Goal: Task Accomplishment & Management: Use online tool/utility

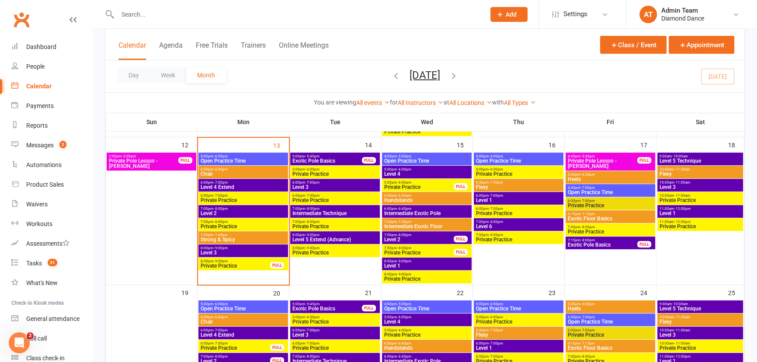
scroll to position [357, 0]
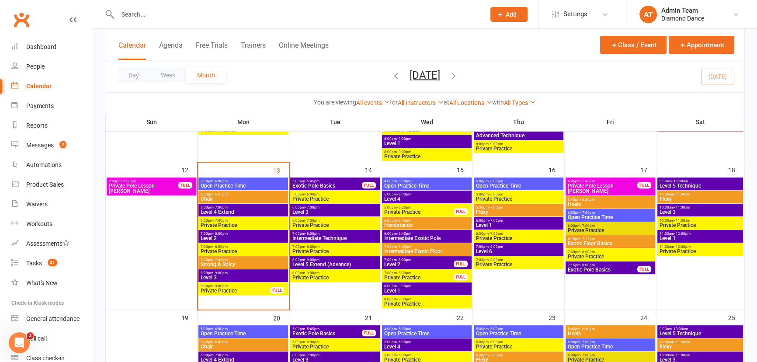
click at [242, 259] on span "7:00pm - 7:45pm" at bounding box center [243, 260] width 86 height 4
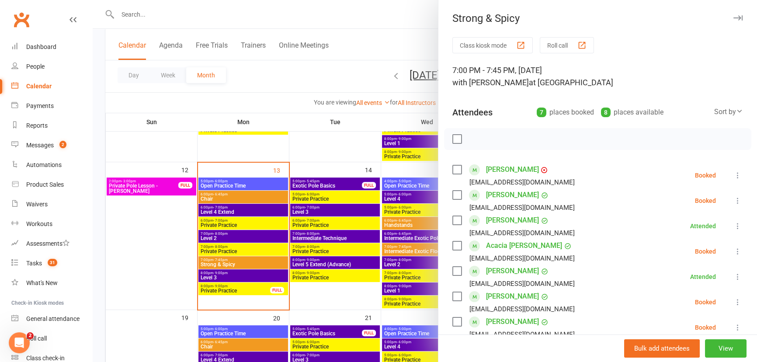
click at [733, 173] on icon at bounding box center [737, 175] width 9 height 9
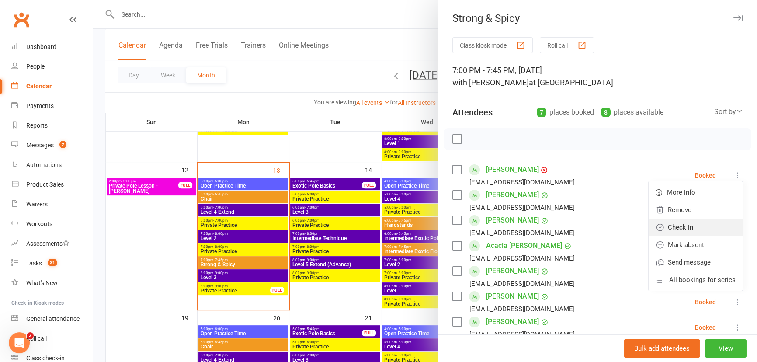
click at [676, 225] on link "Check in" at bounding box center [695, 226] width 94 height 17
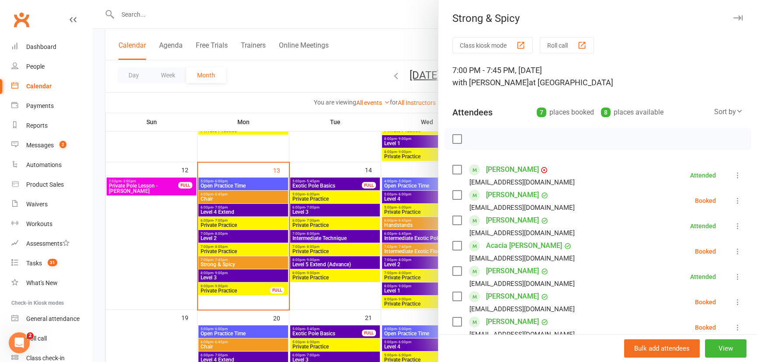
click at [733, 201] on icon at bounding box center [737, 200] width 9 height 9
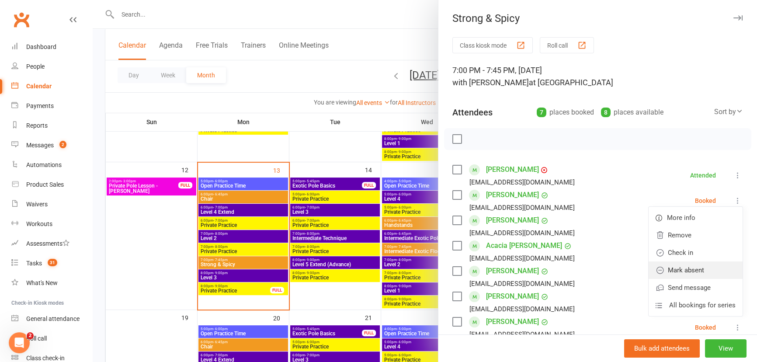
click at [692, 266] on link "Mark absent" at bounding box center [695, 269] width 94 height 17
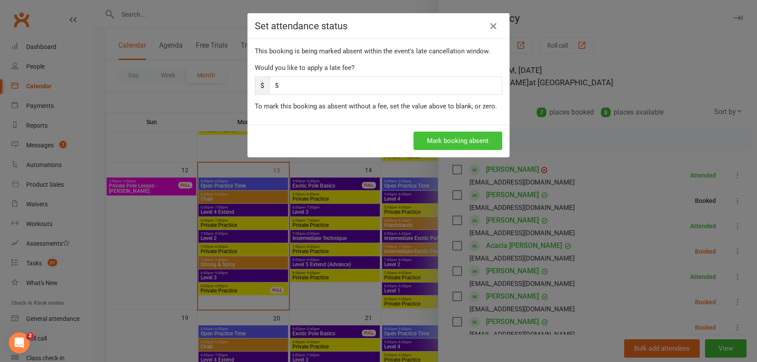
click at [457, 135] on button "Mark booking absent" at bounding box center [457, 140] width 89 height 18
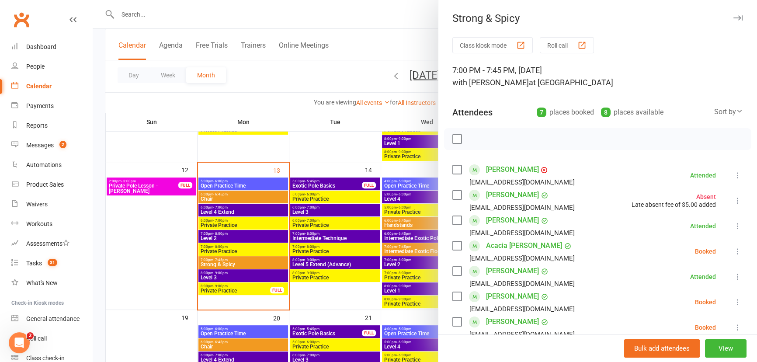
click at [733, 225] on icon at bounding box center [737, 225] width 9 height 9
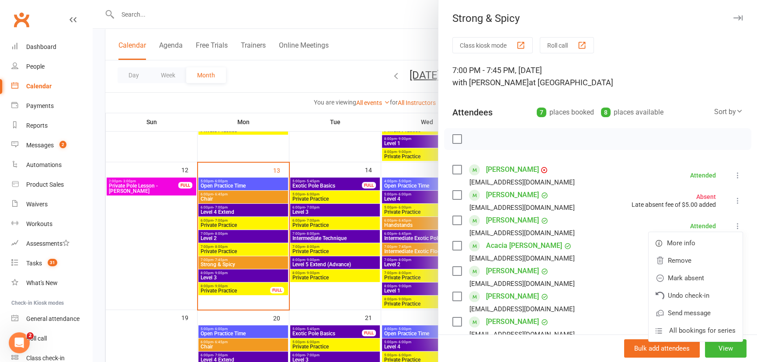
click at [598, 224] on li "[PERSON_NAME] [PERSON_NAME][EMAIL_ADDRESS][DOMAIN_NAME] Attended More info Remo…" at bounding box center [597, 225] width 291 height 25
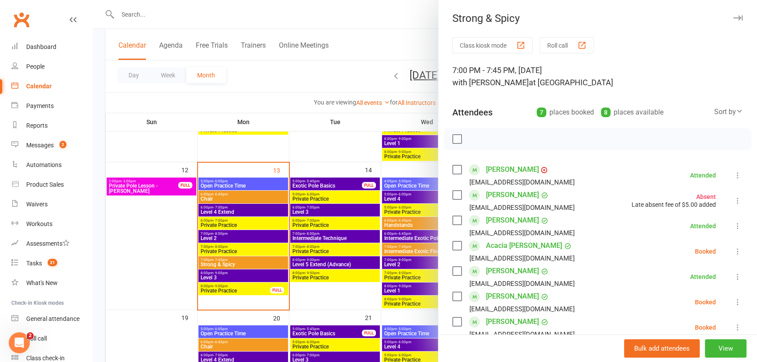
click at [733, 251] on icon at bounding box center [737, 251] width 9 height 9
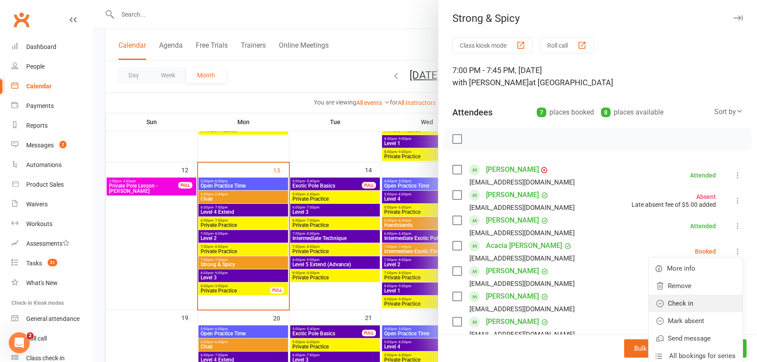
click at [695, 304] on link "Check in" at bounding box center [695, 302] width 94 height 17
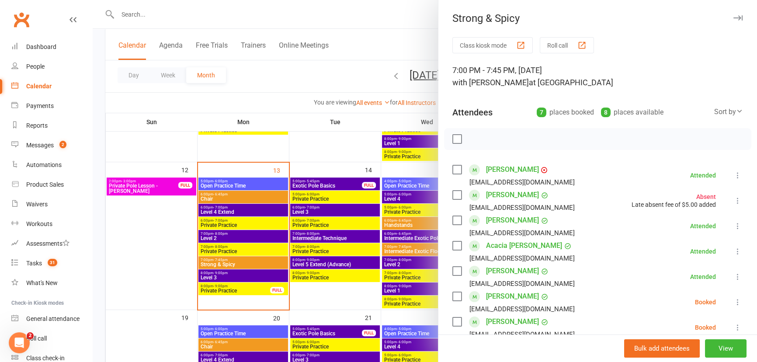
scroll to position [39, 0]
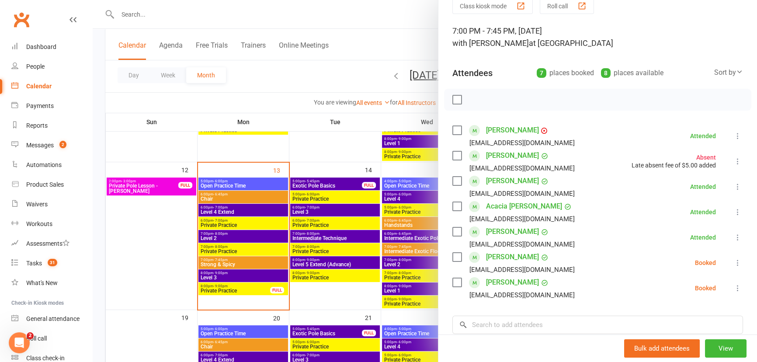
click at [733, 261] on icon at bounding box center [737, 262] width 9 height 9
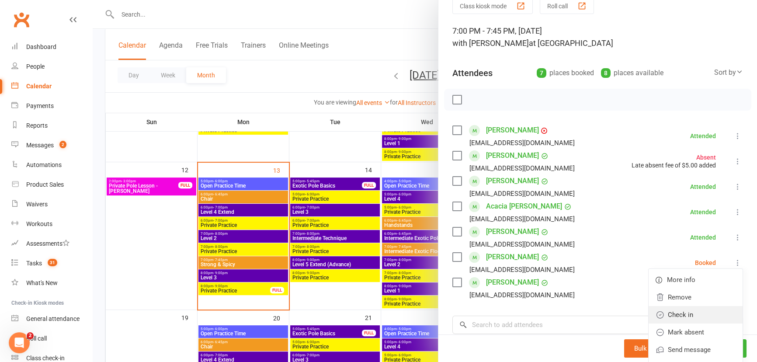
click at [675, 314] on link "Check in" at bounding box center [695, 314] width 94 height 17
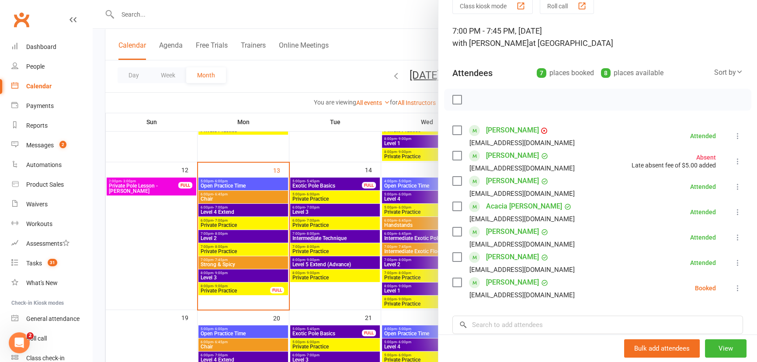
click at [733, 289] on icon at bounding box center [737, 288] width 9 height 9
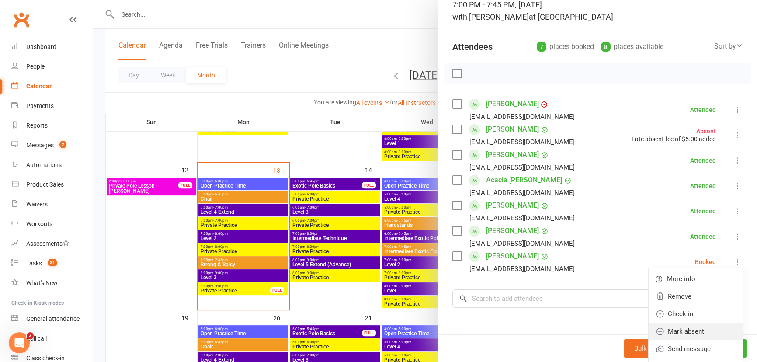
scroll to position [79, 0]
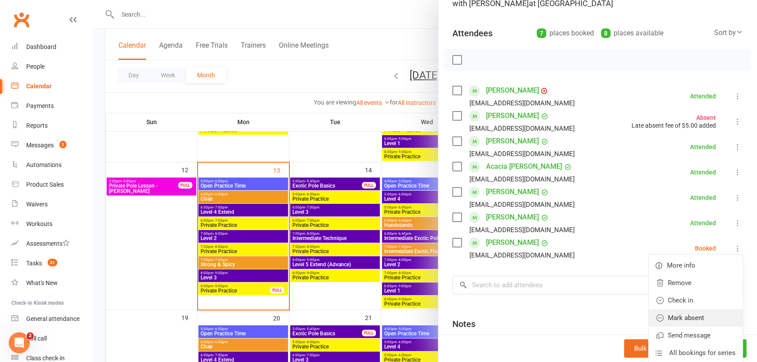
click at [670, 317] on link "Mark absent" at bounding box center [695, 317] width 94 height 17
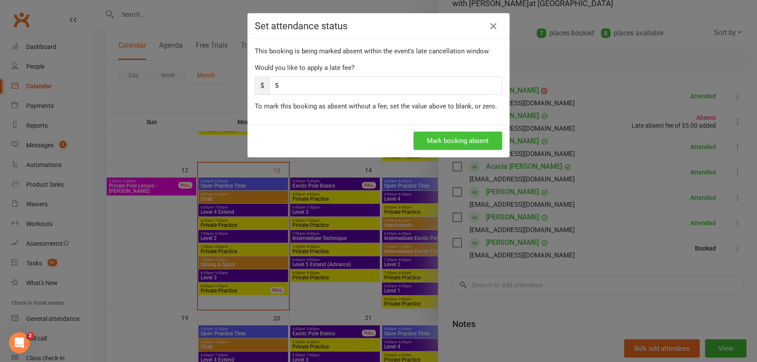
click at [461, 134] on button "Mark booking absent" at bounding box center [457, 140] width 89 height 18
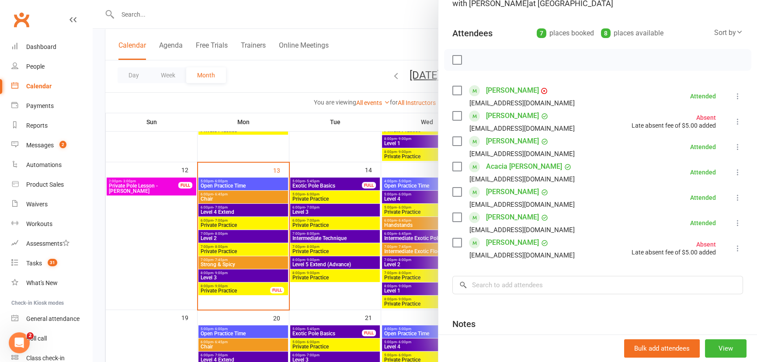
click at [407, 26] on div at bounding box center [425, 181] width 664 height 362
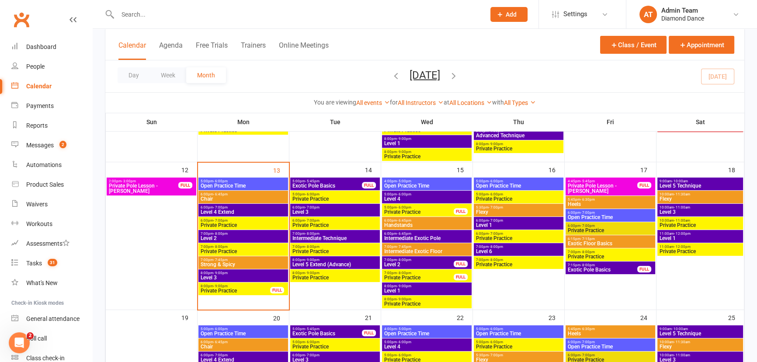
click at [230, 273] on span "8:00pm - 9:00pm" at bounding box center [243, 273] width 86 height 4
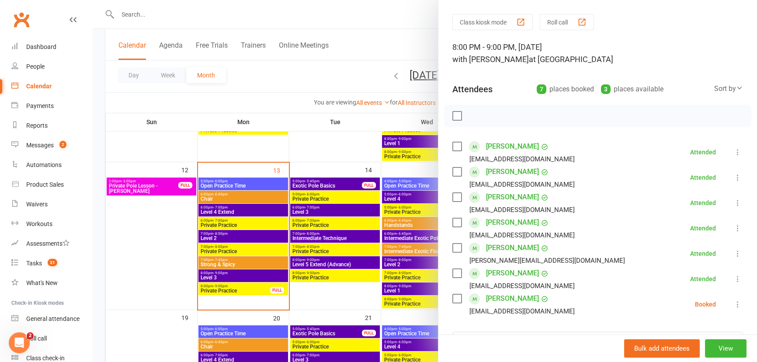
scroll to position [39, 0]
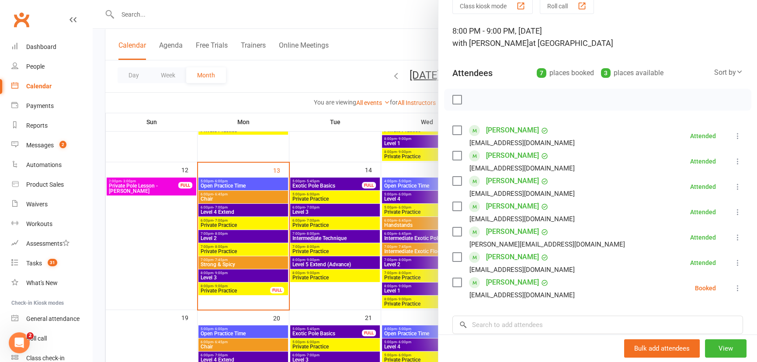
click at [733, 288] on icon at bounding box center [737, 288] width 9 height 9
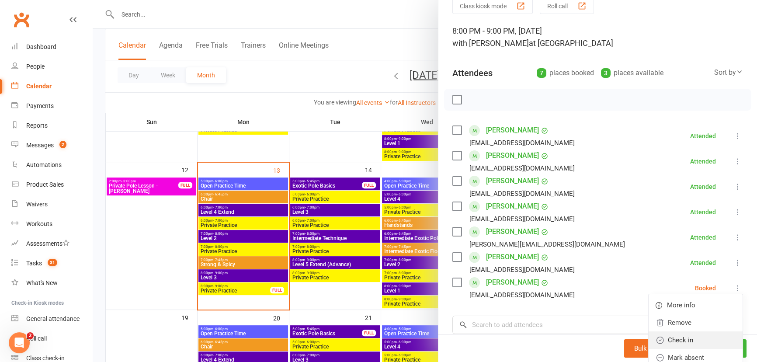
click at [690, 336] on link "Check in" at bounding box center [695, 339] width 94 height 17
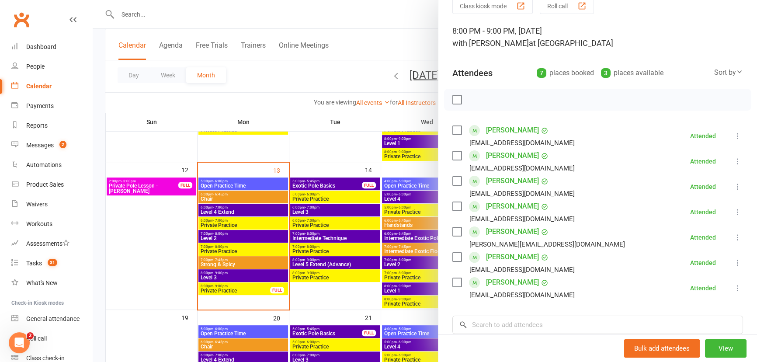
click at [351, 157] on div at bounding box center [425, 181] width 664 height 362
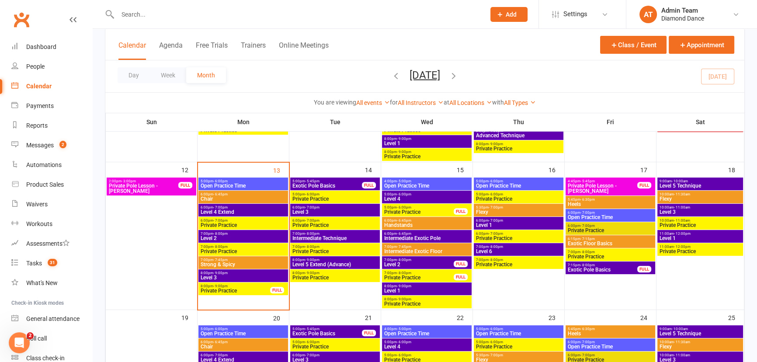
click at [227, 236] on span "Level 2" at bounding box center [243, 237] width 86 height 5
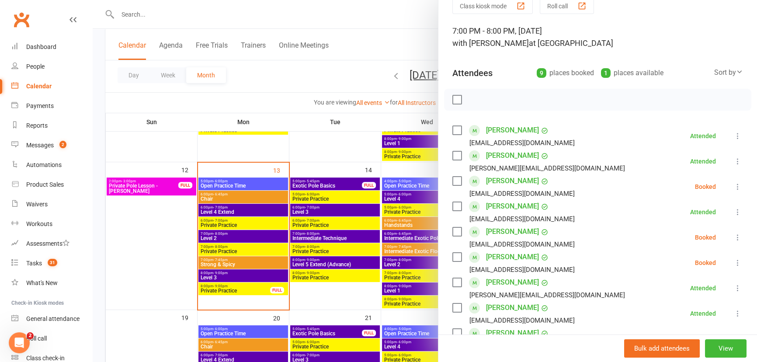
drag, startPoint x: 452, startPoint y: 253, endPoint x: 453, endPoint y: 234, distance: 18.8
click at [452, 250] on div "[PERSON_NAME] [EMAIL_ADDRESS][DOMAIN_NAME]" at bounding box center [515, 262] width 126 height 25
click at [452, 227] on label at bounding box center [456, 231] width 9 height 9
click at [572, 4] on button "Roll call" at bounding box center [567, 6] width 54 height 16
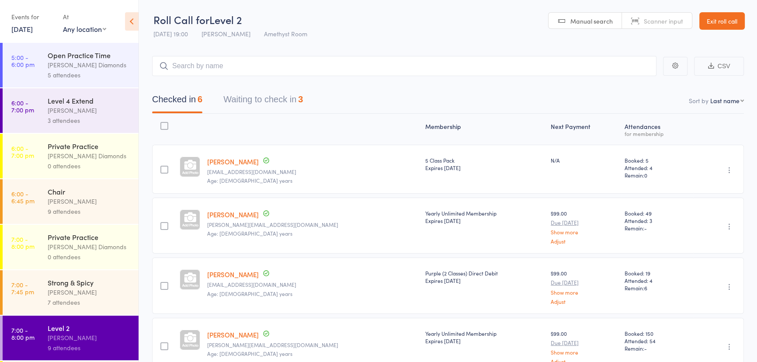
click at [268, 92] on button "Waiting to check in 3" at bounding box center [263, 101] width 80 height 23
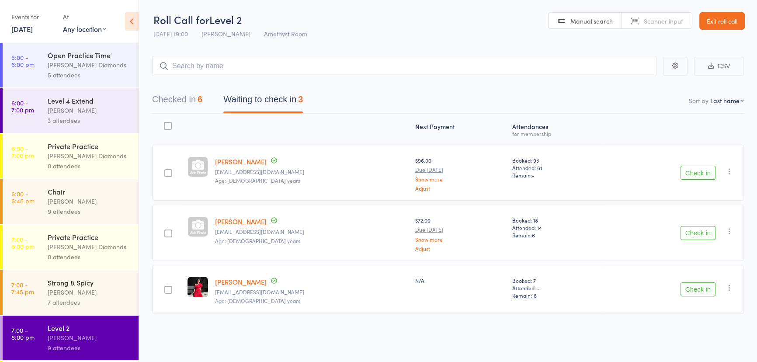
click at [170, 175] on div at bounding box center [168, 173] width 8 height 8
click at [166, 170] on input "checkbox" at bounding box center [166, 170] width 0 height 0
click at [170, 234] on div at bounding box center [168, 233] width 8 height 8
click at [166, 231] on input "checkbox" at bounding box center [166, 231] width 0 height 0
drag, startPoint x: 170, startPoint y: 285, endPoint x: 482, endPoint y: 185, distance: 327.7
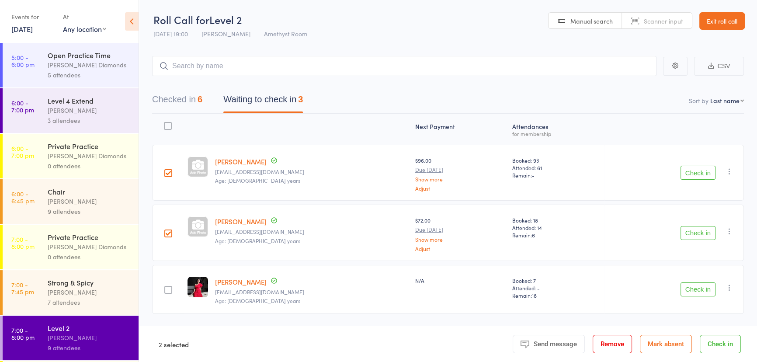
click at [172, 286] on div at bounding box center [168, 290] width 8 height 8
click at [166, 287] on input "checkbox" at bounding box center [166, 287] width 0 height 0
click at [729, 172] on icon "button" at bounding box center [729, 171] width 9 height 9
drag, startPoint x: 611, startPoint y: 293, endPoint x: 651, endPoint y: 341, distance: 62.6
click at [613, 297] on div "Check in Check in Send message Add Note Add Task Add Flag Remove Mark absent" at bounding box center [673, 289] width 139 height 49
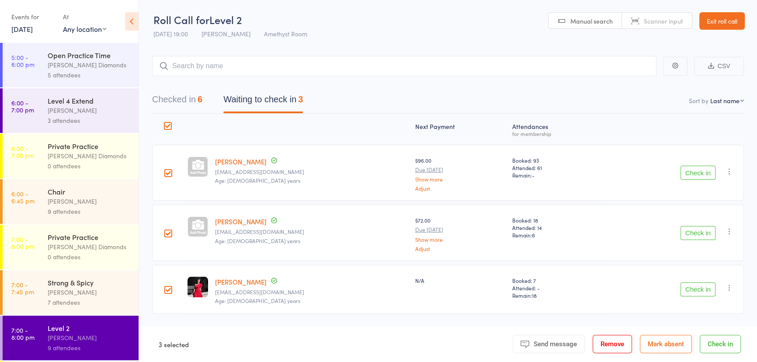
click at [657, 349] on button "Mark absent" at bounding box center [666, 344] width 52 height 18
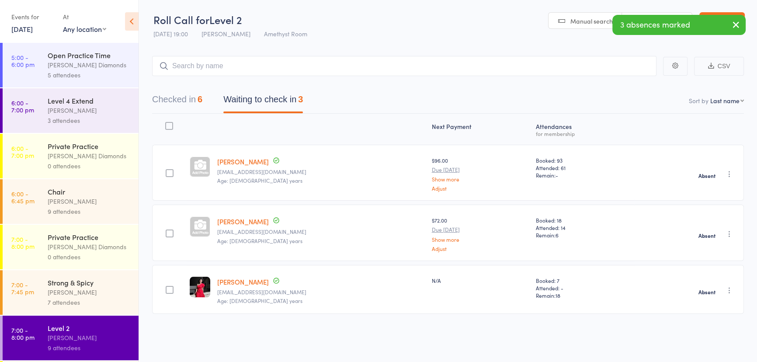
click at [180, 95] on button "Checked in 6" at bounding box center [177, 101] width 50 height 23
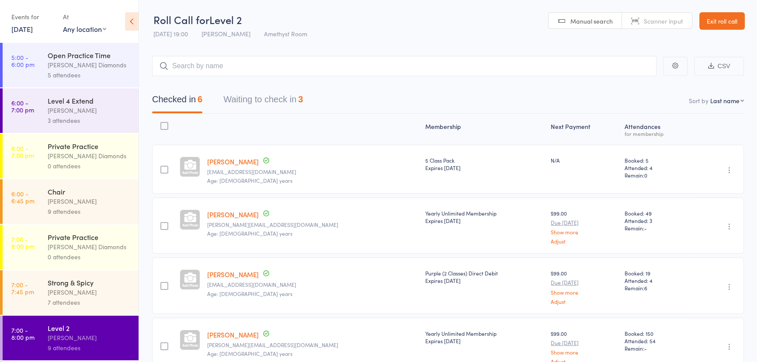
click at [730, 18] on link "Exit roll call" at bounding box center [721, 20] width 45 height 17
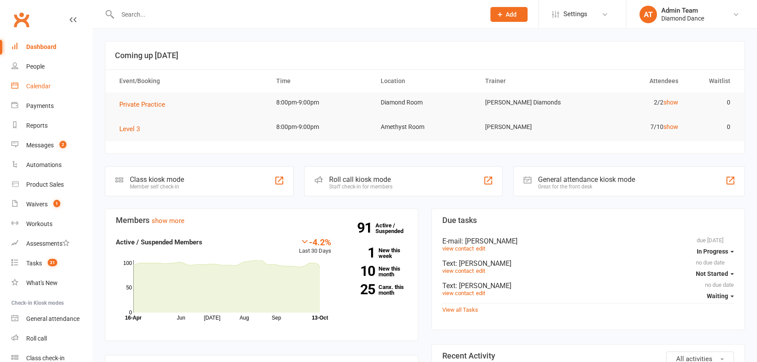
click at [71, 81] on link "Calendar" at bounding box center [51, 86] width 81 height 20
